Goal: Task Accomplishment & Management: Manage account settings

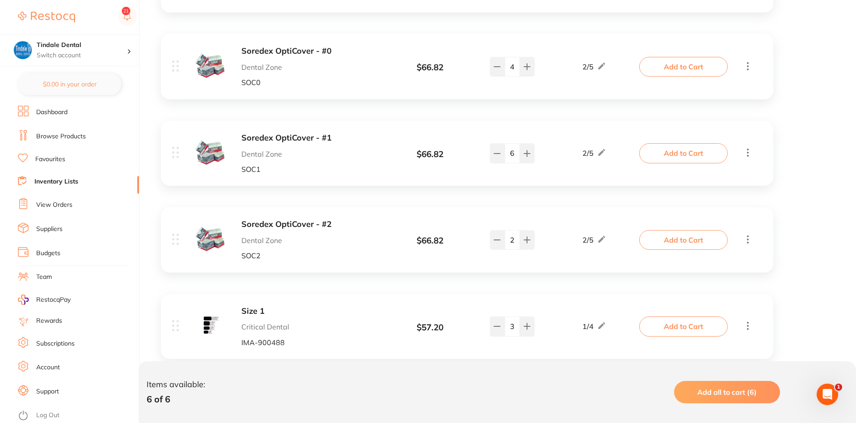
scroll to position [268, 0]
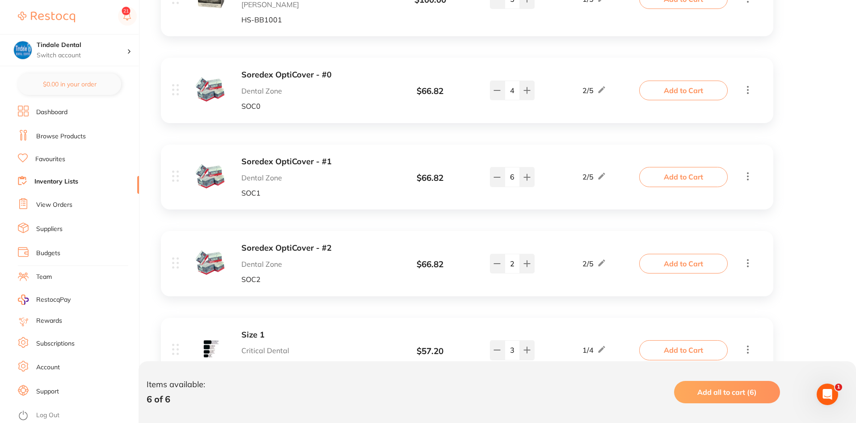
click at [38, 184] on link "Inventory Lists" at bounding box center [56, 181] width 44 height 9
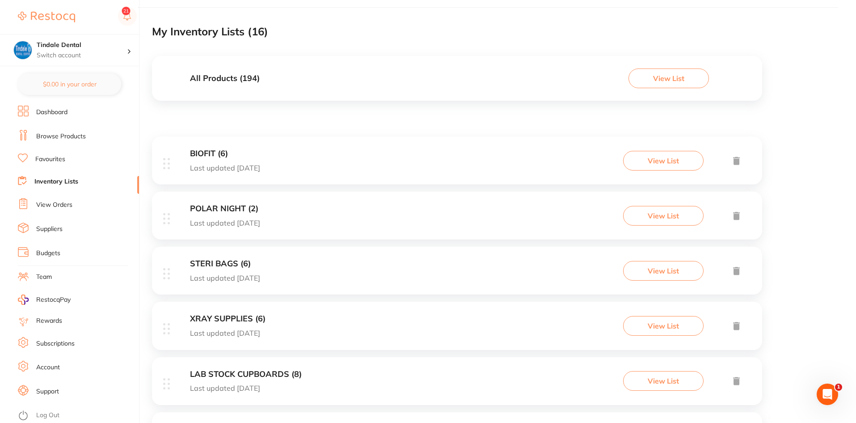
scroll to position [134, 0]
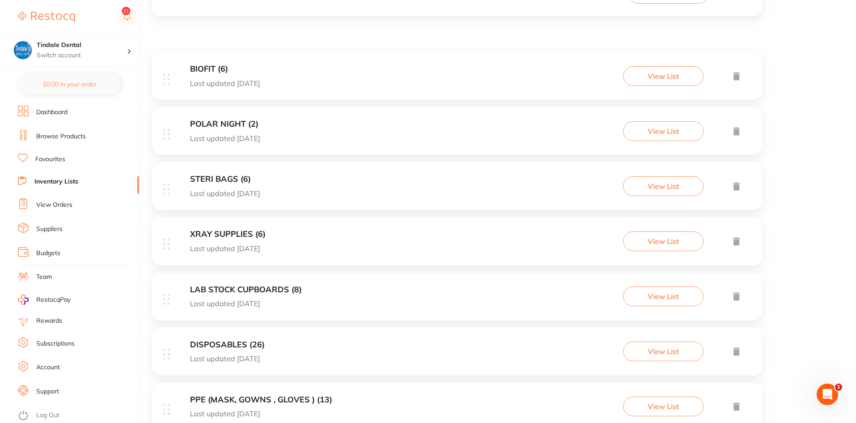
click at [226, 345] on h3 "DISPOSABLES (26)" at bounding box center [227, 344] width 75 height 9
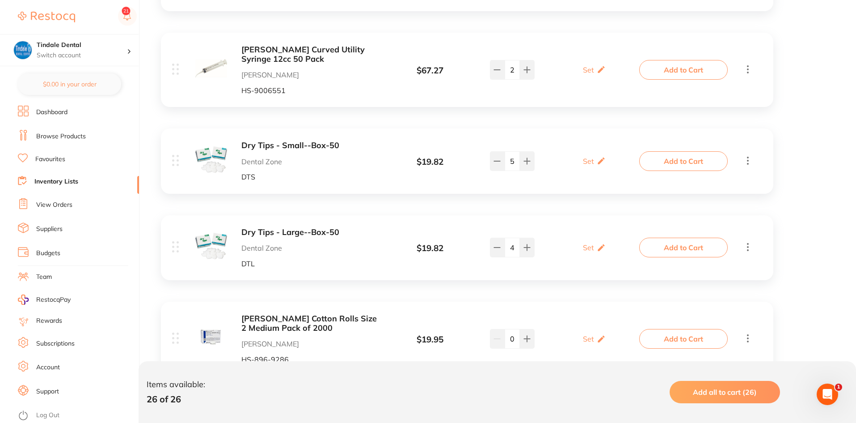
scroll to position [1073, 0]
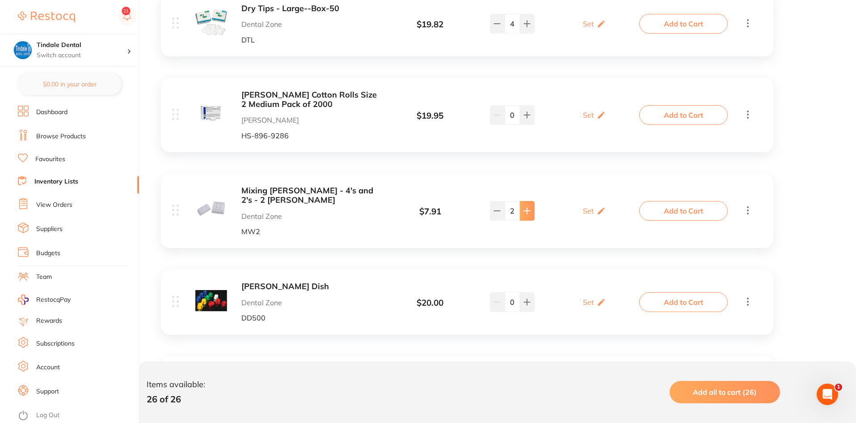
type input "4"
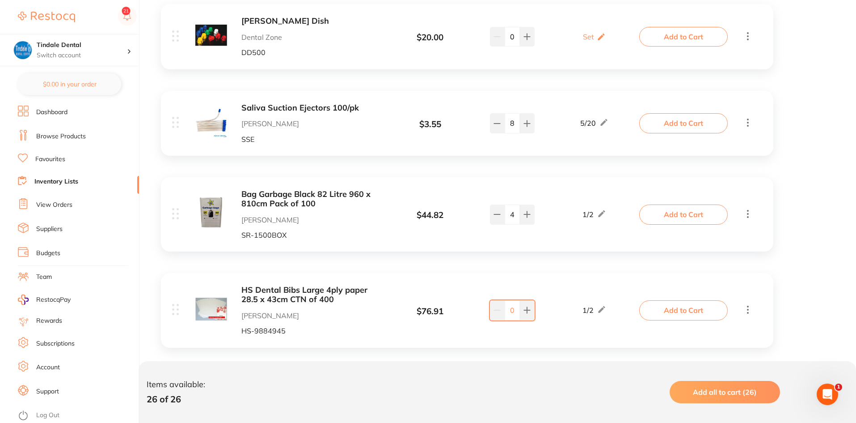
scroll to position [1342, 0]
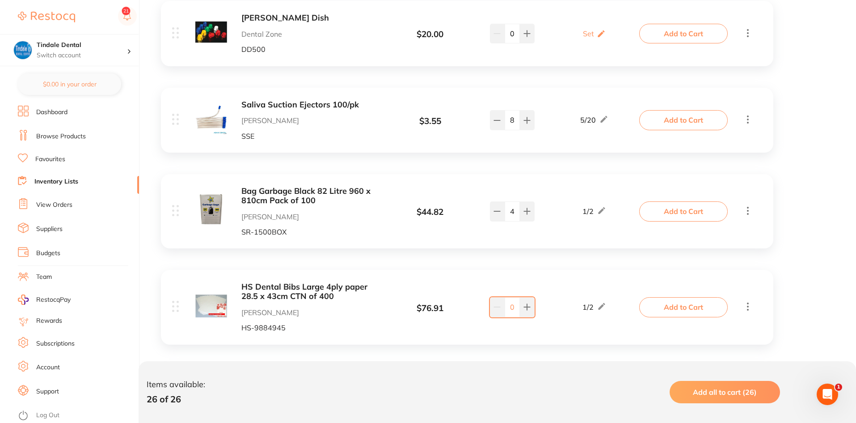
click at [56, 179] on link "Inventory Lists" at bounding box center [56, 181] width 44 height 9
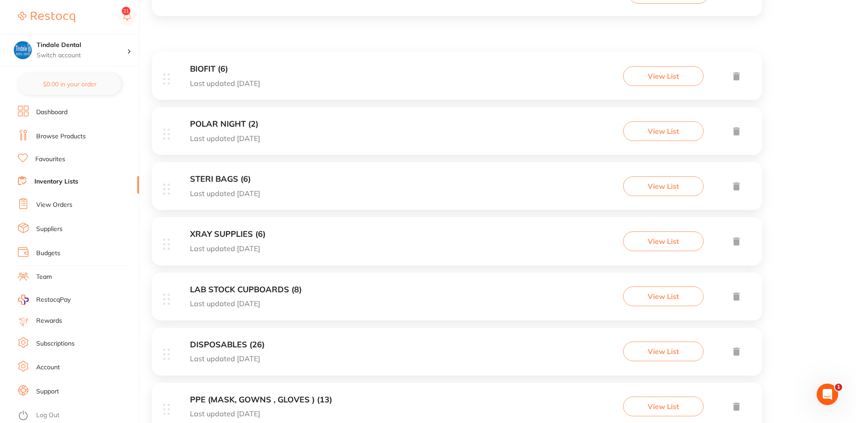
scroll to position [268, 0]
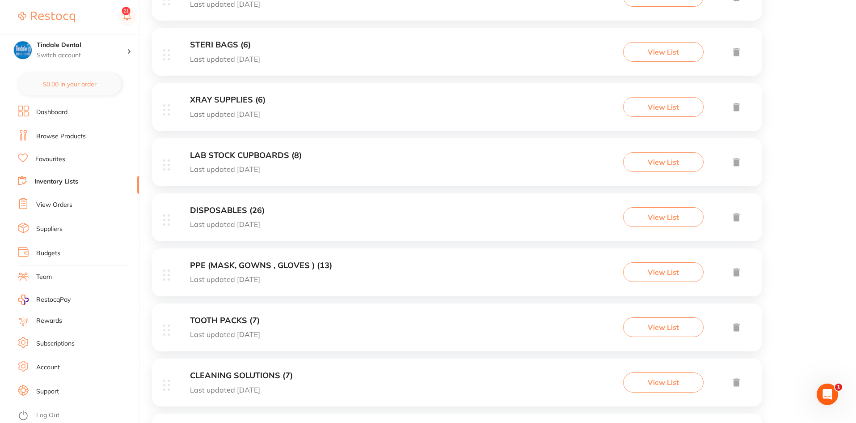
click at [214, 155] on h3 "LAB STOCK CUPBOARDS (8)" at bounding box center [246, 155] width 112 height 9
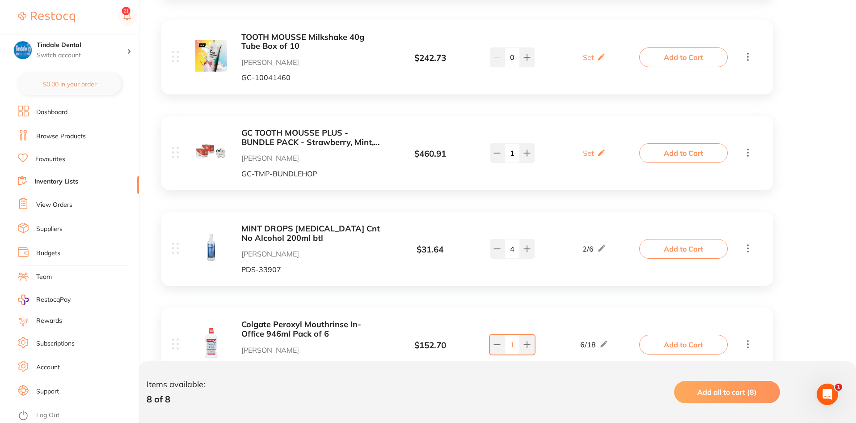
scroll to position [626, 0]
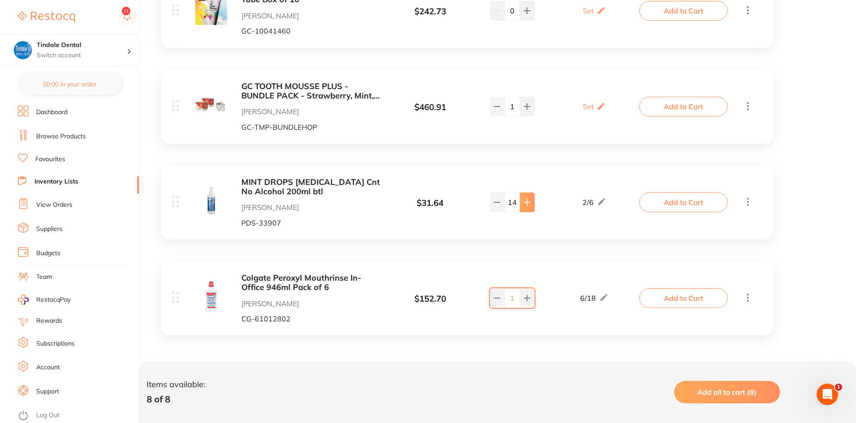
type input "16"
click at [46, 182] on link "Inventory Lists" at bounding box center [56, 181] width 44 height 9
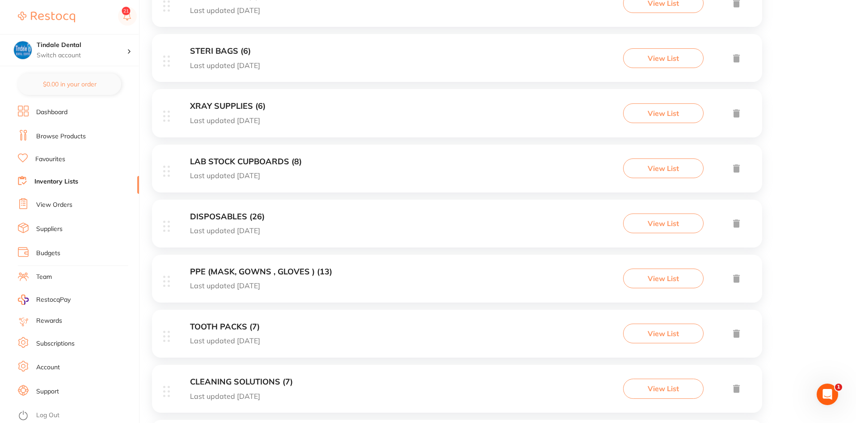
scroll to position [268, 0]
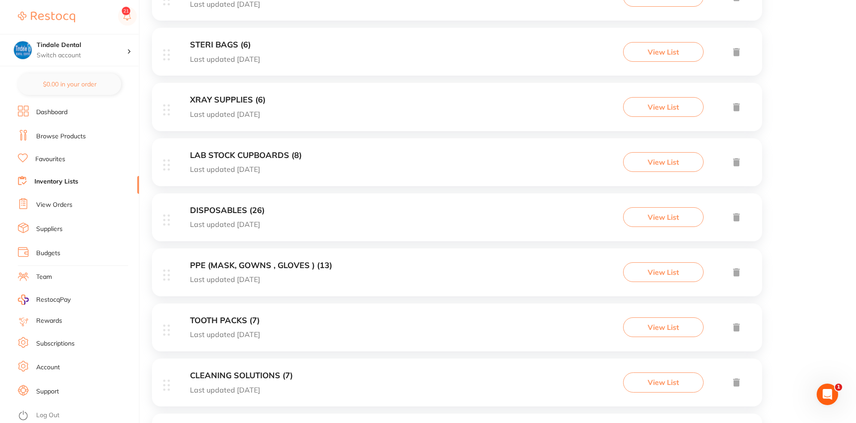
click at [251, 267] on h3 "PPE (MASK, GOWNS , GLOVES ) (13)" at bounding box center [261, 265] width 142 height 9
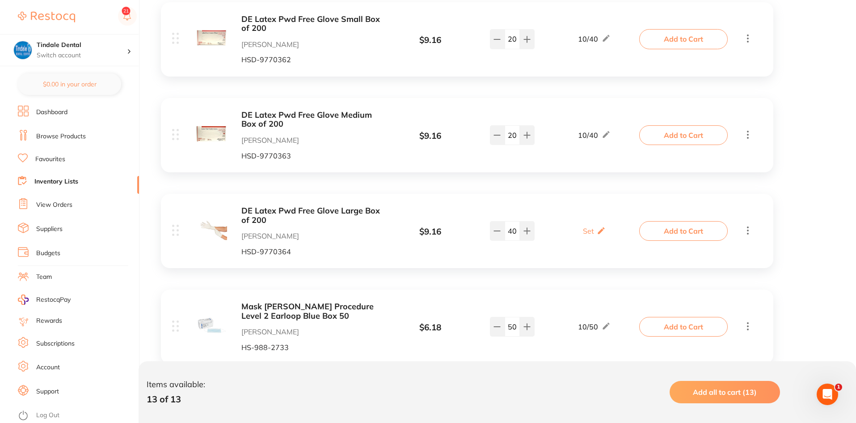
scroll to position [1074, 0]
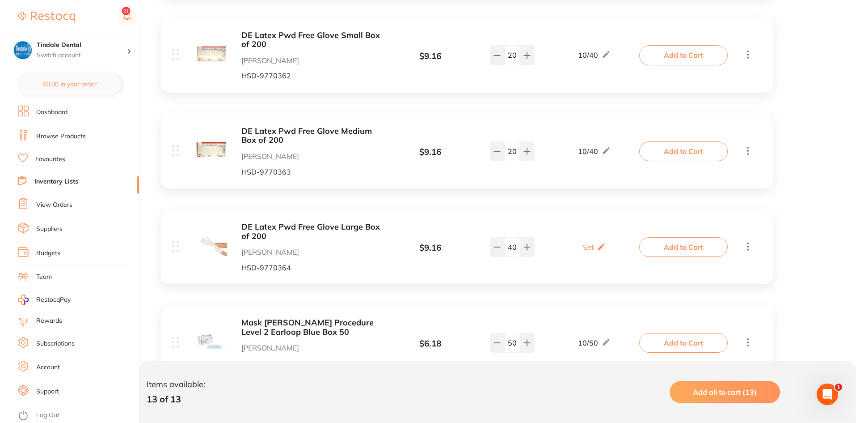
click at [55, 179] on link "Inventory Lists" at bounding box center [56, 181] width 44 height 9
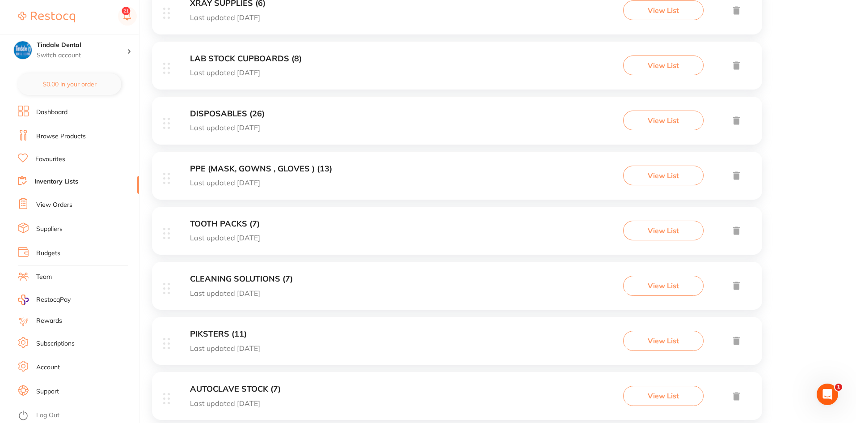
scroll to position [304, 0]
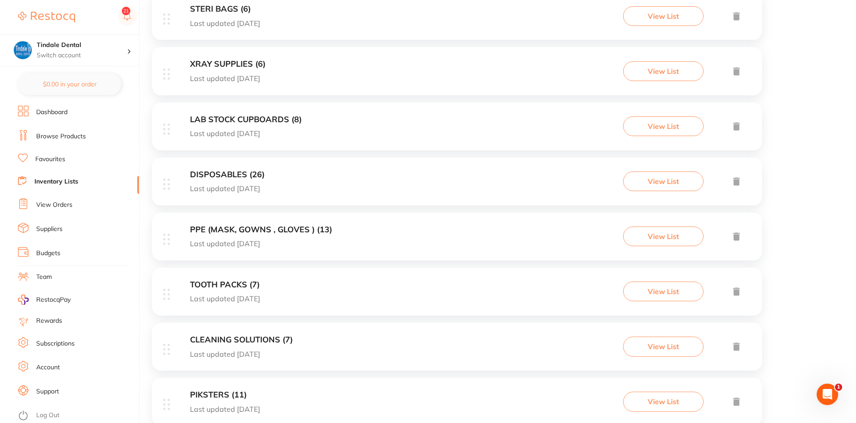
click at [221, 174] on h3 "DISPOSABLES (26)" at bounding box center [227, 174] width 75 height 9
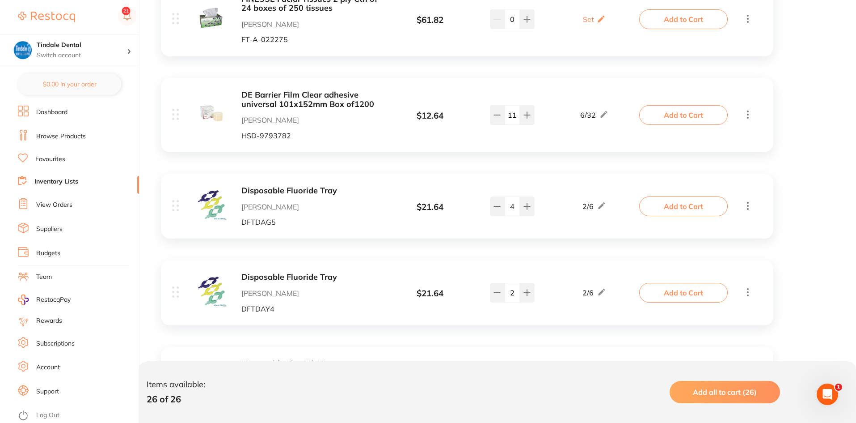
scroll to position [2263, 0]
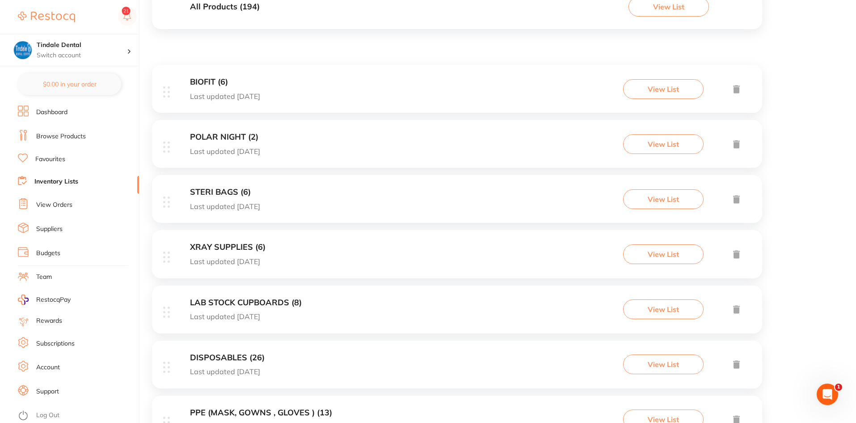
scroll to position [134, 0]
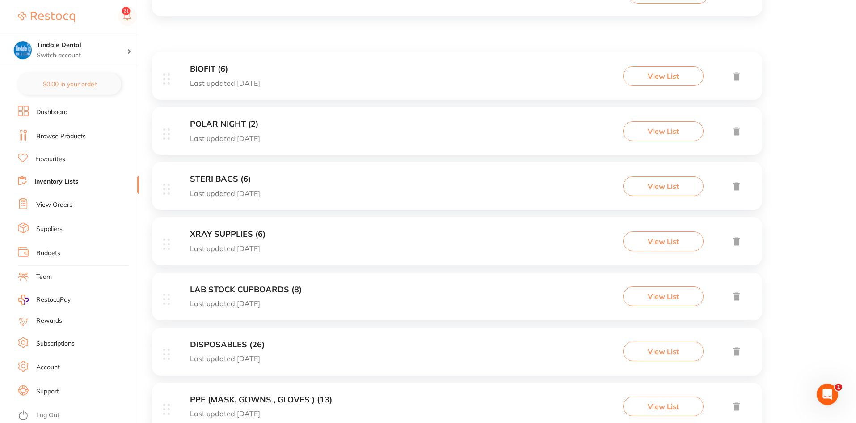
click at [232, 288] on h3 "LAB STOCK CUPBOARDS (8)" at bounding box center [246, 289] width 112 height 9
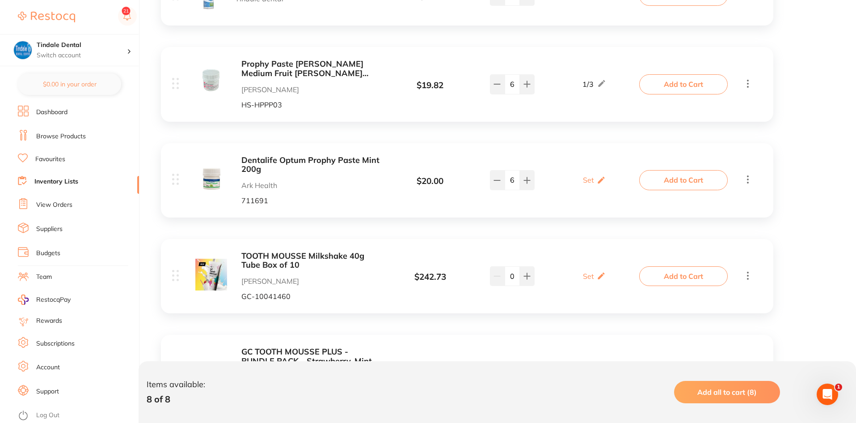
scroll to position [447, 0]
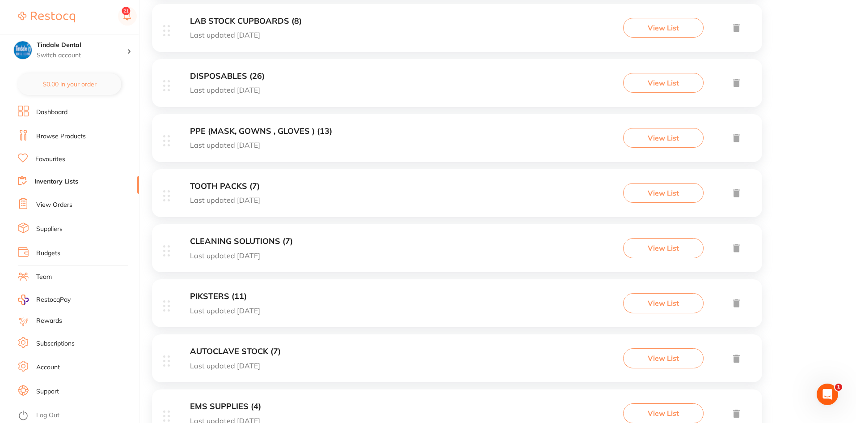
click at [266, 242] on h3 "CLEANING SOLUTIONS (7)" at bounding box center [241, 241] width 103 height 9
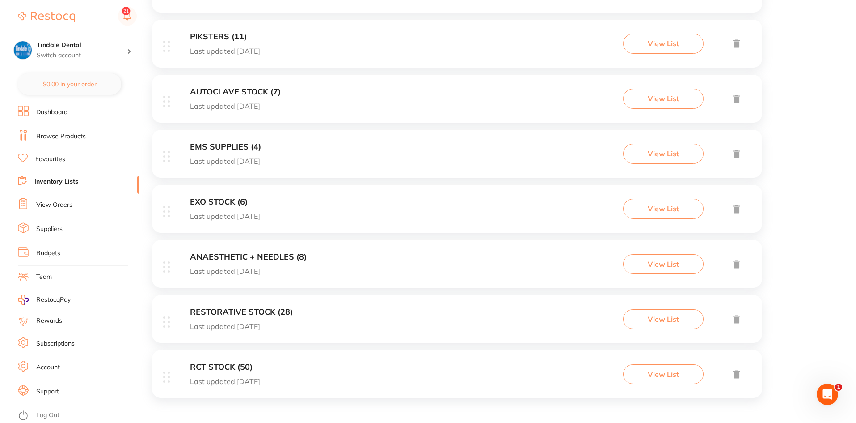
click at [215, 201] on h3 "EXO STOCK (6)" at bounding box center [225, 201] width 70 height 9
click at [226, 256] on h3 "ANAESTHETIC + NEEDLES (8)" at bounding box center [248, 256] width 117 height 9
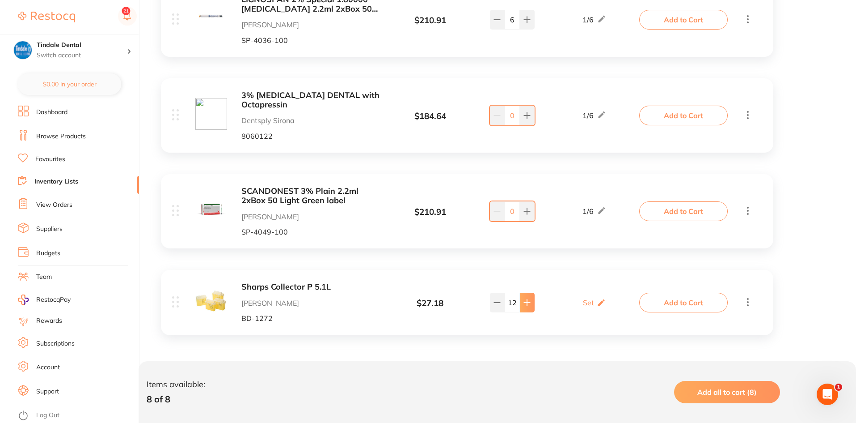
type input "12"
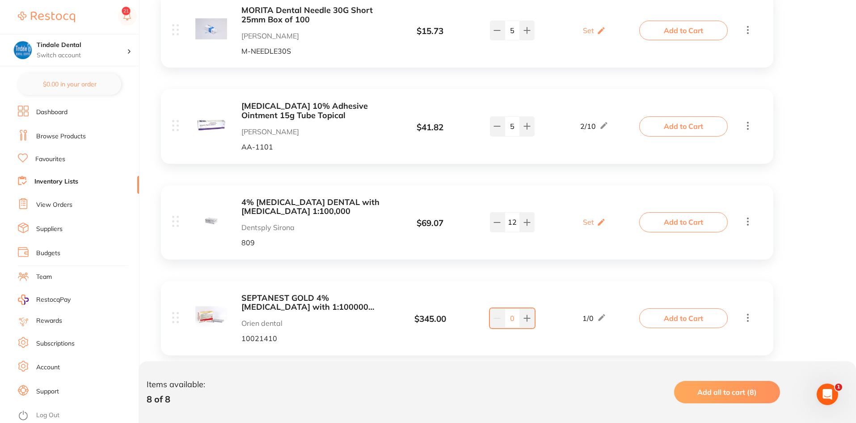
scroll to position [229, 0]
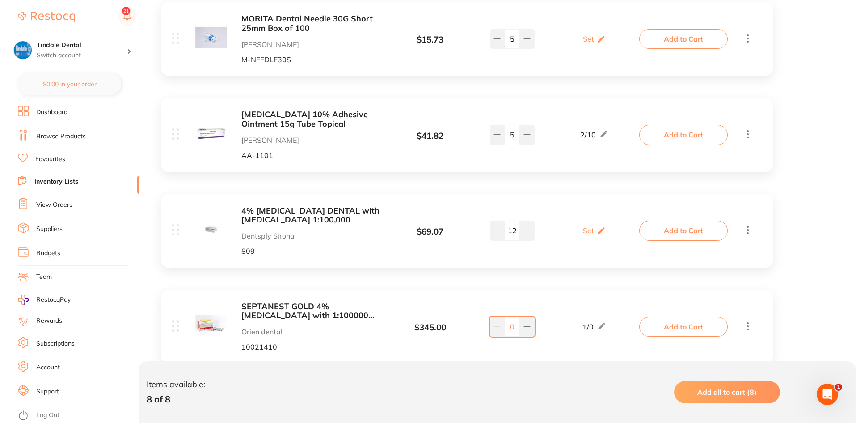
click at [60, 180] on link "Inventory Lists" at bounding box center [56, 181] width 44 height 9
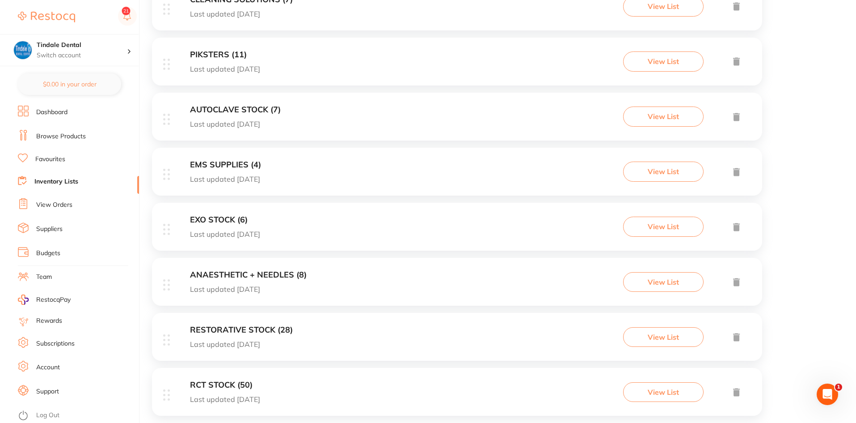
scroll to position [662, 0]
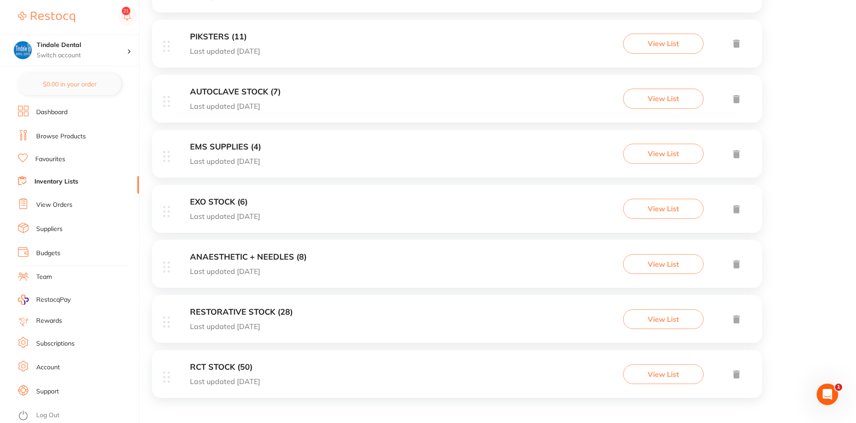
click at [248, 311] on h3 "RESTORATIVE STOCK (28)" at bounding box center [241, 311] width 103 height 9
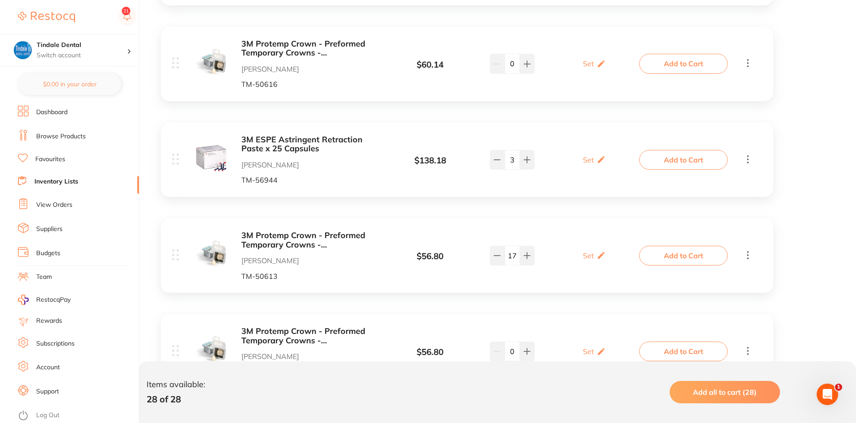
scroll to position [447, 0]
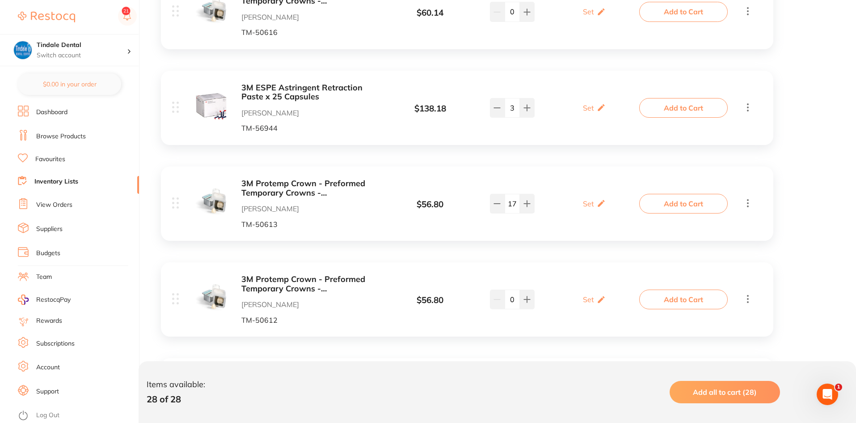
click at [347, 189] on b "3M Protemp Crown - Preformed Temporary Crowns - [MEDICAL_DATA] Lower Small A2, …" at bounding box center [313, 188] width 142 height 18
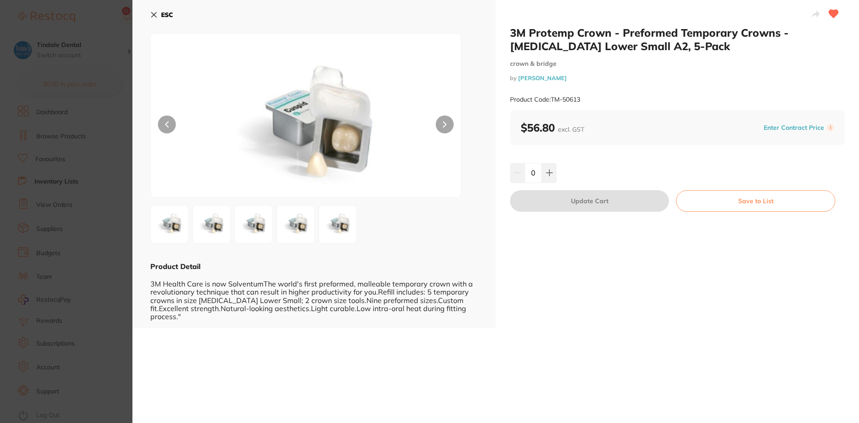
click at [156, 16] on icon at bounding box center [153, 14] width 7 height 7
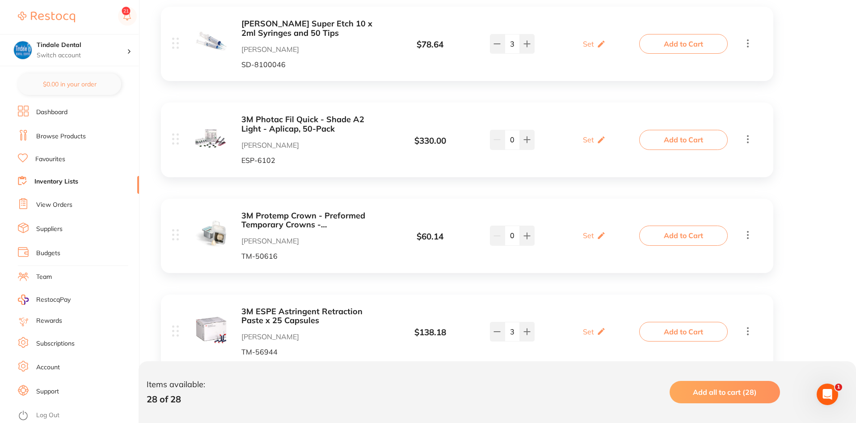
scroll to position [358, 0]
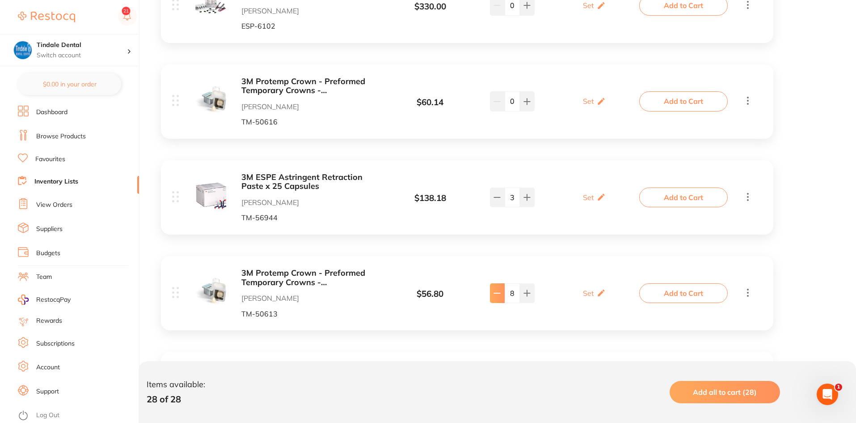
type input "7"
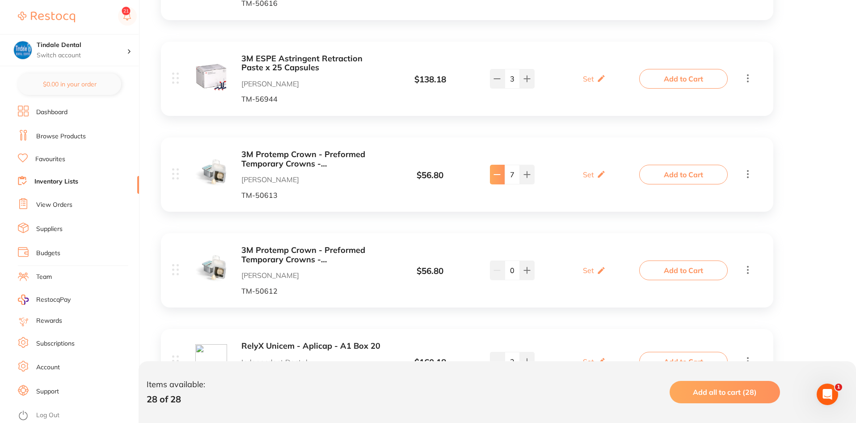
scroll to position [492, 0]
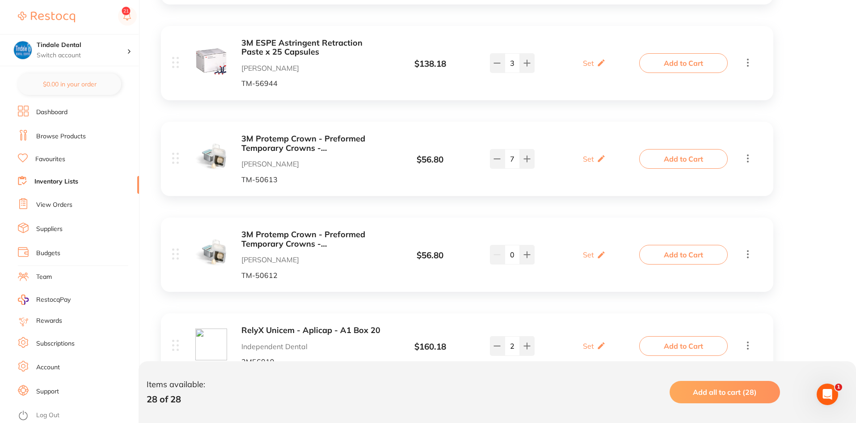
click at [297, 236] on b "3M Protemp Crown - Preformed Temporary Crowns - [MEDICAL_DATA] Lower Large A2, …" at bounding box center [313, 239] width 142 height 18
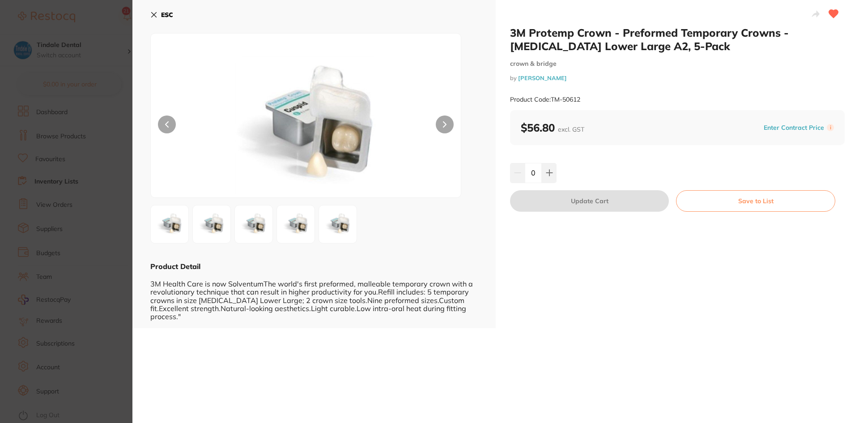
click at [156, 15] on icon at bounding box center [153, 14] width 7 height 7
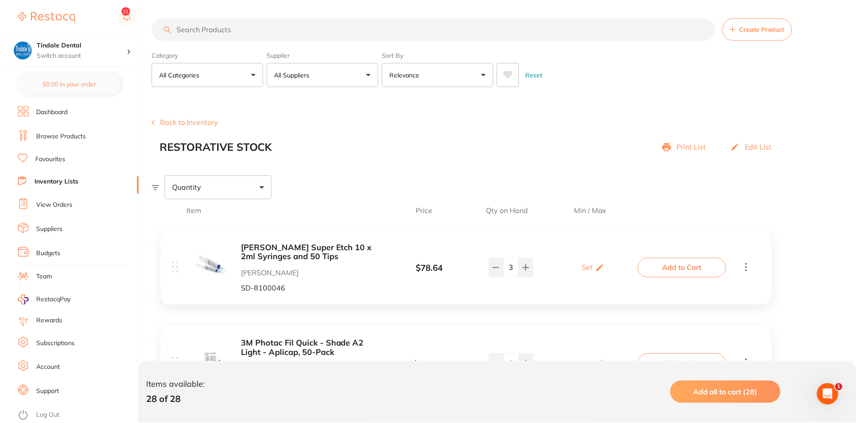
scroll to position [492, 0]
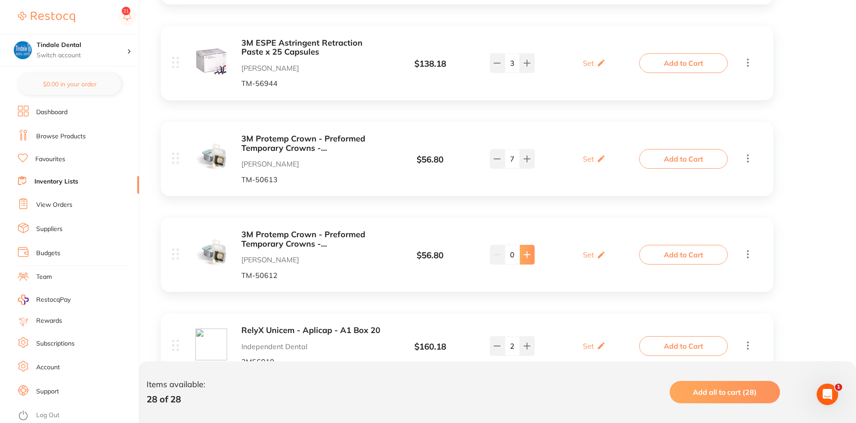
type input "4"
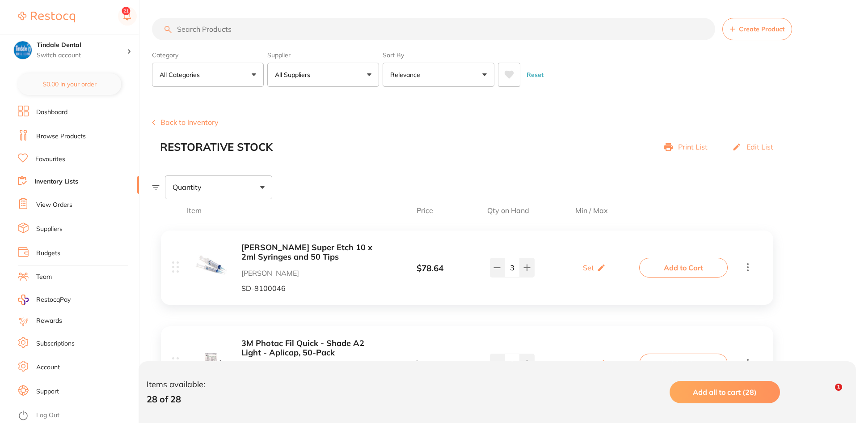
click at [524, 261] on button at bounding box center [527, 268] width 15 height 20
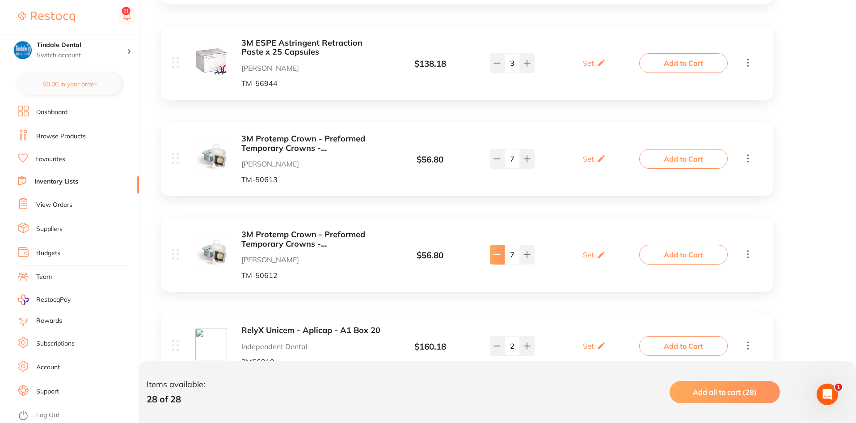
type input "6"
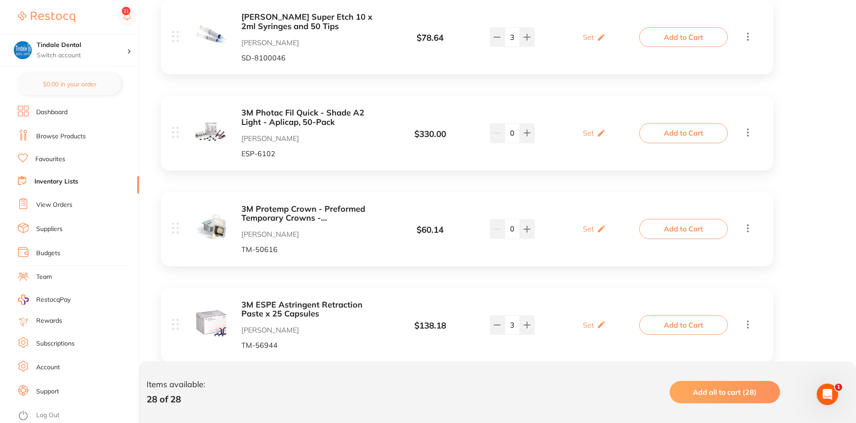
scroll to position [179, 0]
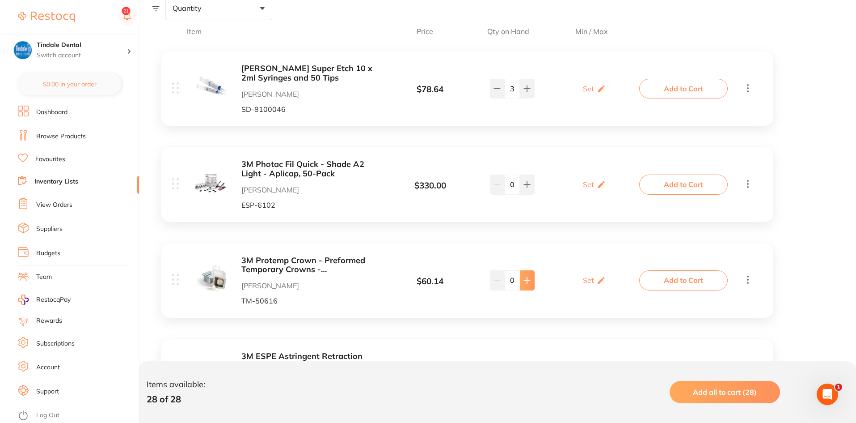
click at [532, 98] on button at bounding box center [527, 89] width 15 height 20
click at [529, 98] on button at bounding box center [527, 89] width 15 height 20
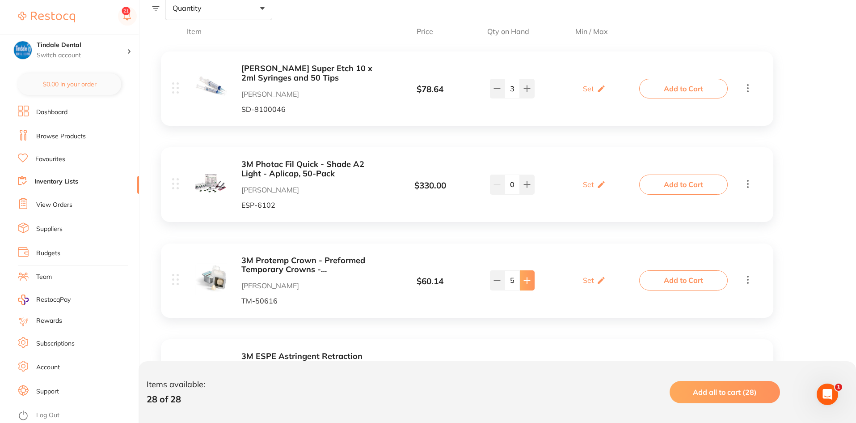
click at [529, 98] on button at bounding box center [527, 89] width 15 height 20
type input "7"
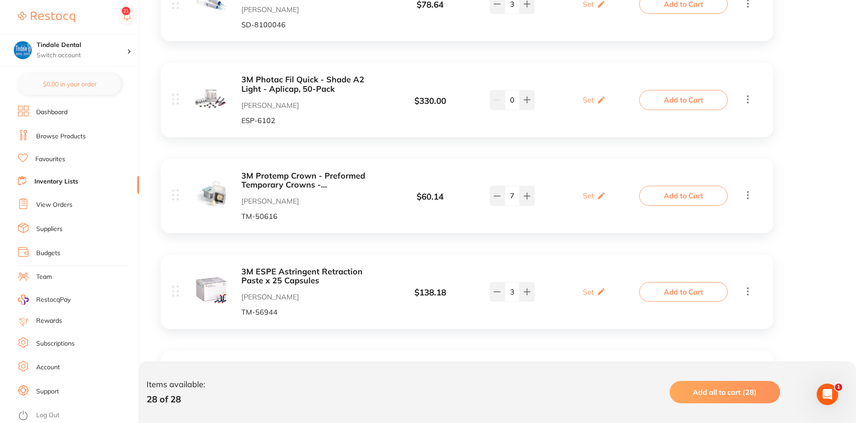
scroll to position [358, 0]
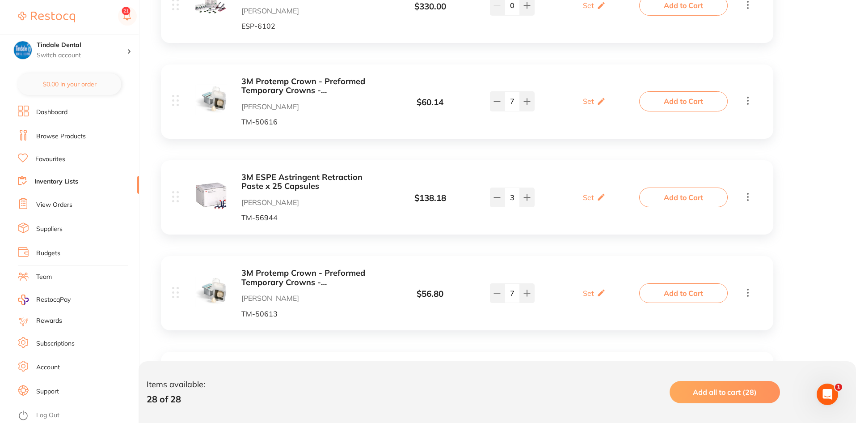
click at [59, 178] on link "Inventory Lists" at bounding box center [56, 181] width 44 height 9
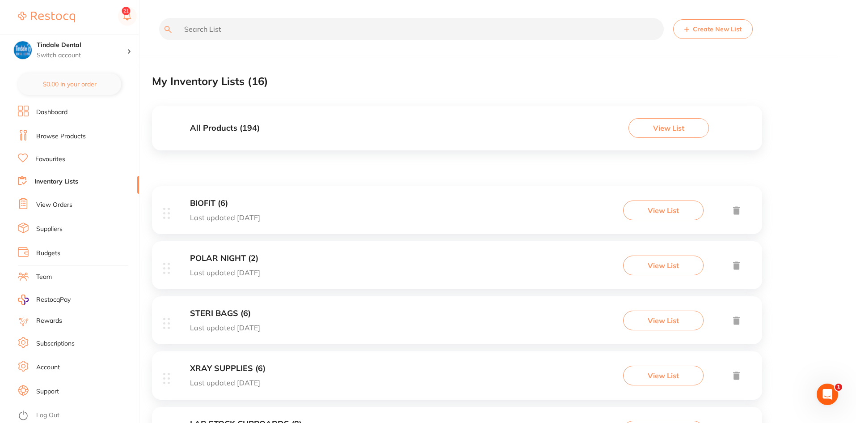
click at [214, 127] on h3 "All Products ( 194 )" at bounding box center [225, 127] width 70 height 9
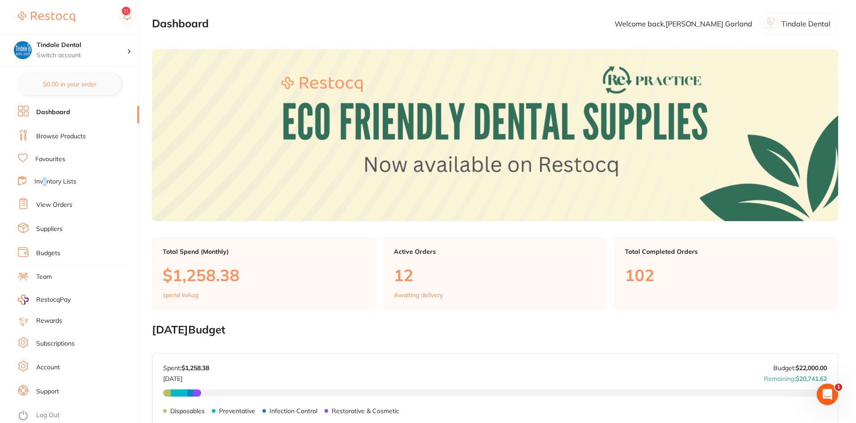
click at [45, 182] on link "Inventory Lists" at bounding box center [55, 181] width 42 height 9
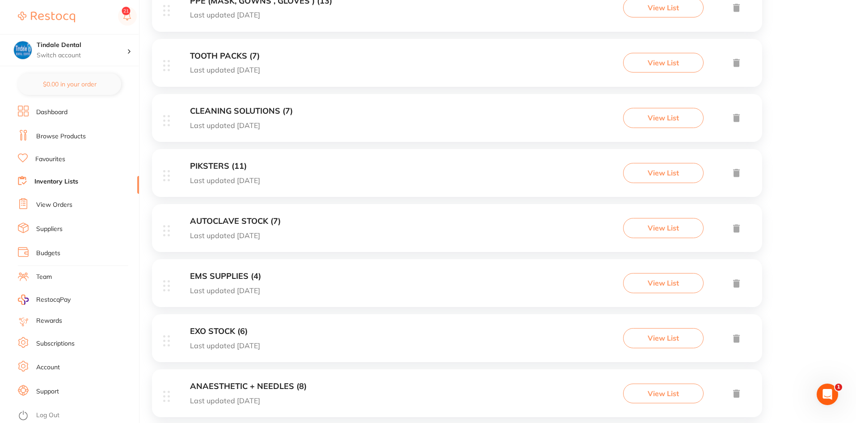
scroll to position [537, 0]
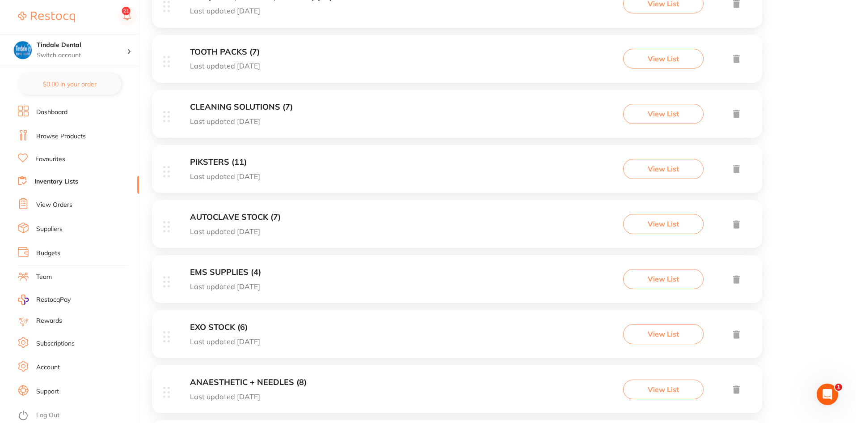
click at [208, 267] on h3 "EMS SUPPLIES (4)" at bounding box center [225, 271] width 71 height 9
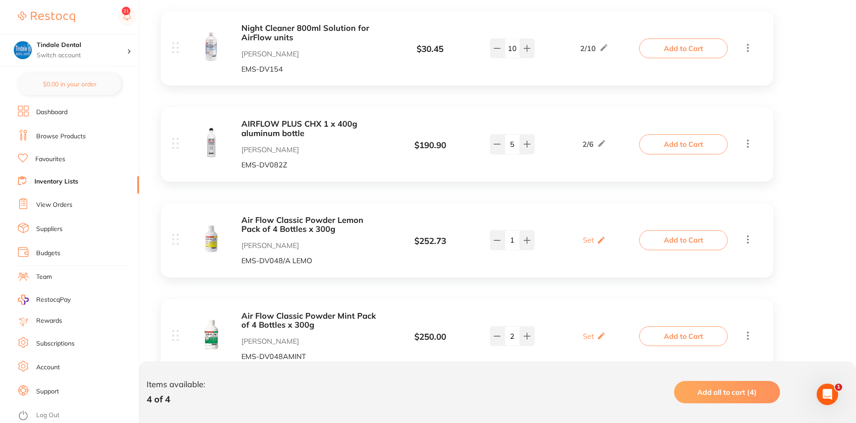
scroll to position [257, 0]
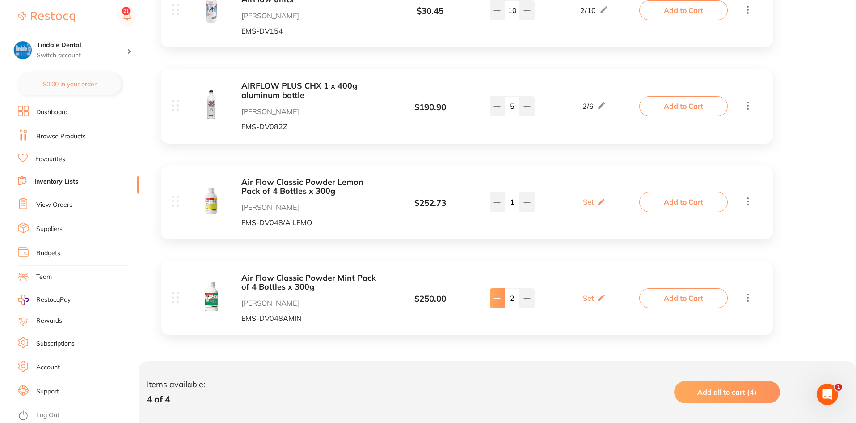
click at [494, 20] on button at bounding box center [497, 10] width 15 height 20
type input "0"
click at [495, 14] on icon at bounding box center [497, 10] width 7 height 7
type input "0"
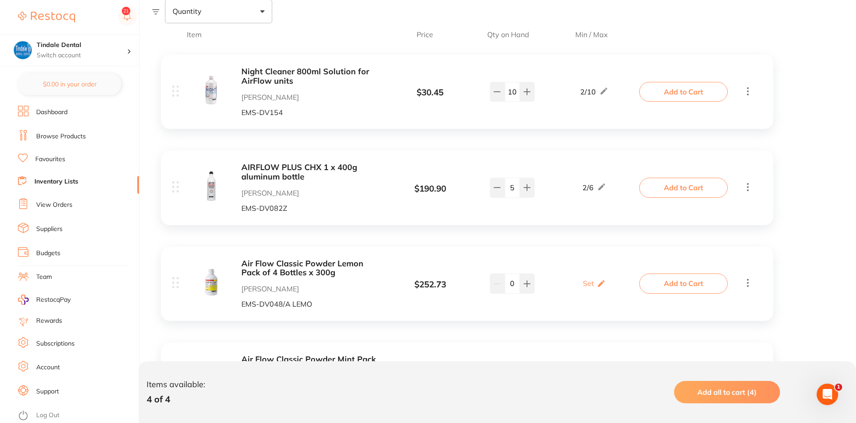
scroll to position [168, 0]
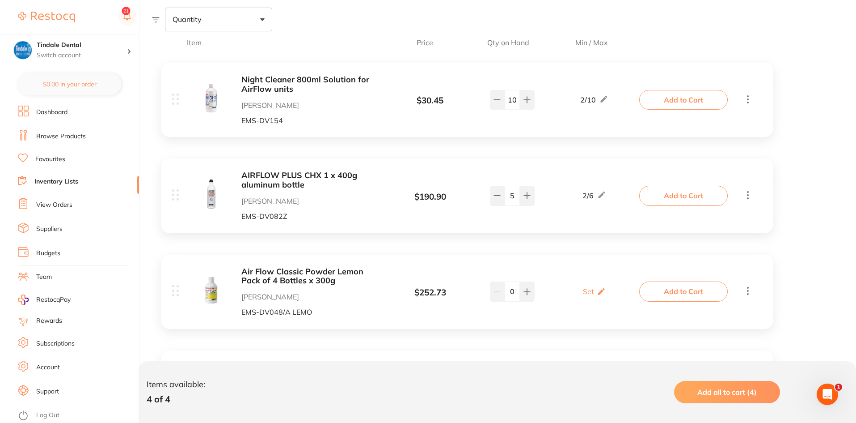
click at [494, 103] on icon at bounding box center [497, 99] width 7 height 7
type input "3"
click at [497, 105] on button at bounding box center [497, 100] width 15 height 20
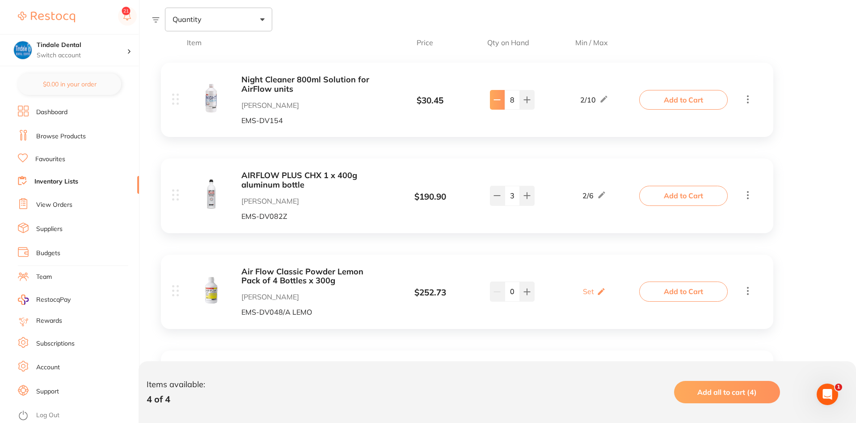
click at [497, 105] on button at bounding box center [497, 100] width 15 height 20
type input "5"
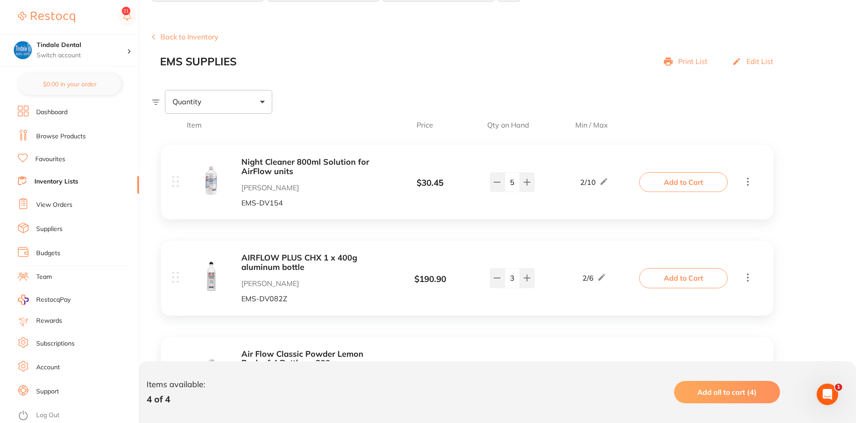
scroll to position [78, 0]
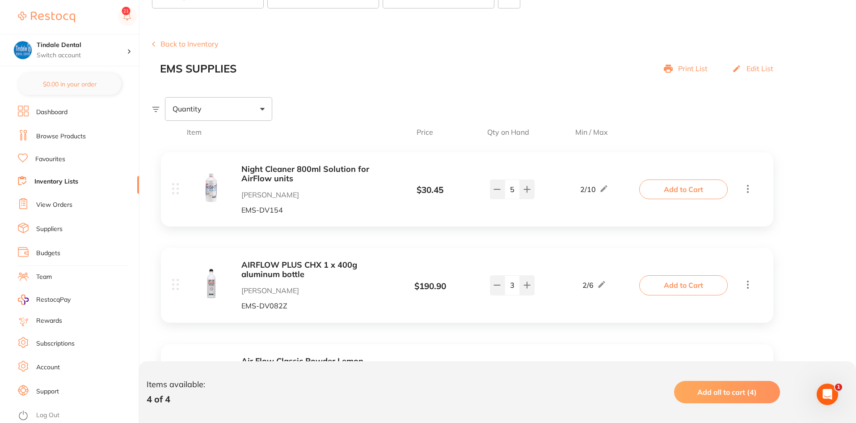
click at [55, 111] on link "Dashboard" at bounding box center [51, 112] width 31 height 9
